Goal: Check status: Check status

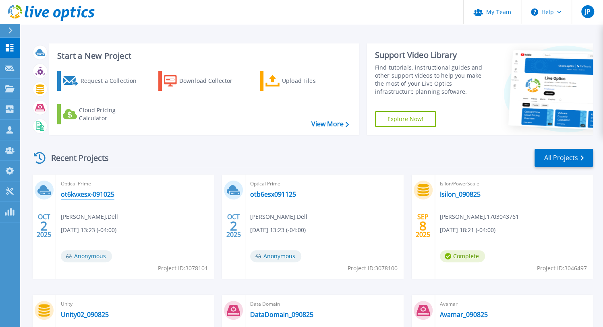
click at [87, 194] on link "ot6kvxesx-091025" at bounding box center [88, 194] width 54 height 8
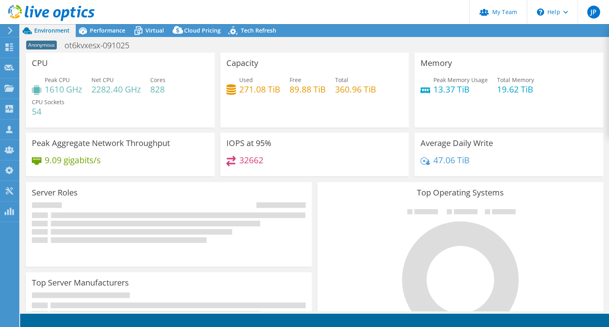
select select "USEast"
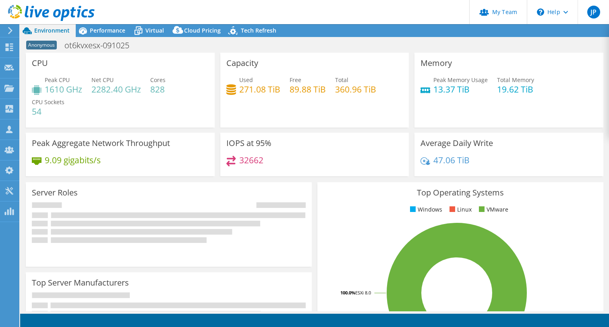
select select "USEast"
select select "USD"
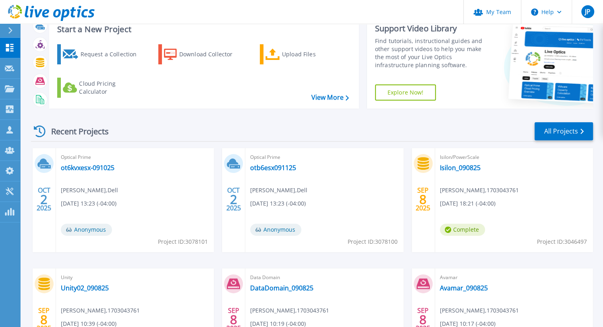
scroll to position [101, 0]
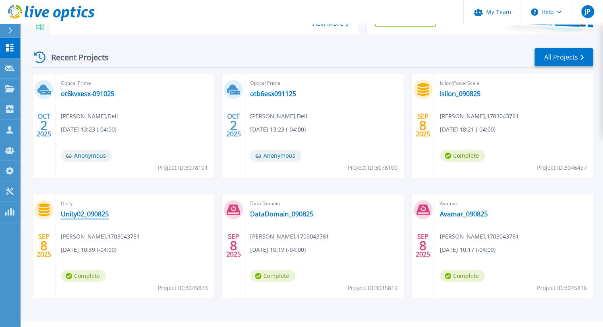
click at [68, 213] on link "Unity02_090825" at bounding box center [85, 214] width 48 height 8
